Goal: Task Accomplishment & Management: Use online tool/utility

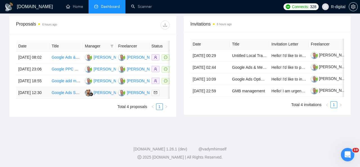
scroll to position [180, 0]
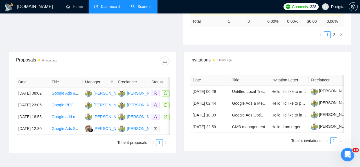
click at [139, 7] on link "Scanner" at bounding box center [141, 6] width 21 height 5
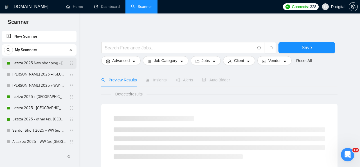
click at [39, 63] on link "Laziza 2025 New shopping - [GEOGRAPHIC_DATA], [GEOGRAPHIC_DATA], [GEOGRAPHIC_DA…" at bounding box center [38, 63] width 53 height 11
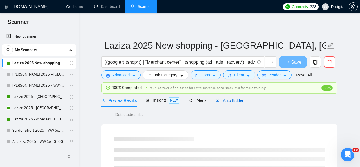
click at [230, 101] on span "Auto Bidder" at bounding box center [229, 100] width 28 height 4
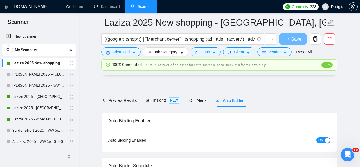
radio input "false"
radio input "true"
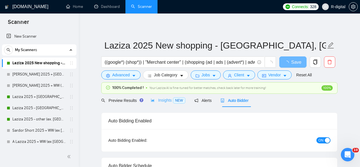
click at [169, 97] on div "Insights NEW" at bounding box center [168, 100] width 34 height 13
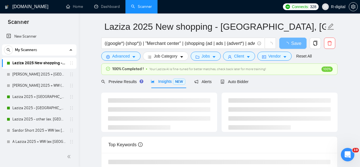
scroll to position [20, 0]
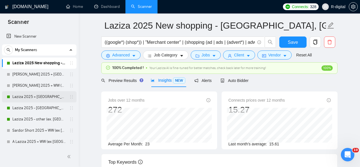
click at [26, 99] on link "Laziza 2025 + [GEOGRAPHIC_DATA], [GEOGRAPHIC_DATA], [GEOGRAPHIC_DATA]" at bounding box center [38, 96] width 53 height 11
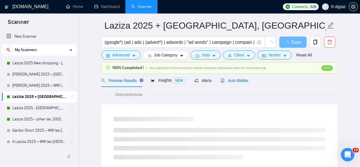
click at [239, 81] on span "Auto Bidder" at bounding box center [234, 80] width 28 height 4
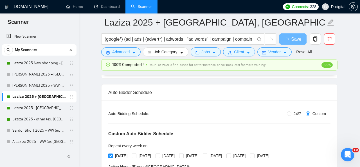
scroll to position [79, 0]
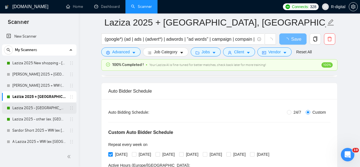
click at [41, 104] on link "Laziza 2025 - Europe" at bounding box center [38, 108] width 53 height 11
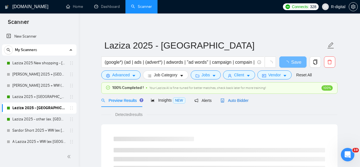
click at [238, 101] on span "Auto Bidder" at bounding box center [234, 100] width 28 height 4
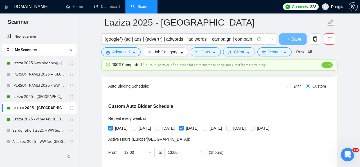
scroll to position [106, 0]
click at [22, 119] on link "Laziza 2025 - other (ex. USA, CA, AU, Europe)" at bounding box center [38, 119] width 53 height 11
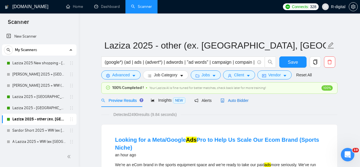
click at [236, 100] on span "Auto Bidder" at bounding box center [234, 100] width 28 height 4
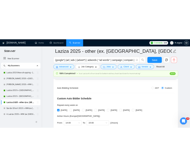
scroll to position [100, 0]
